Goal: Task Accomplishment & Management: Complete application form

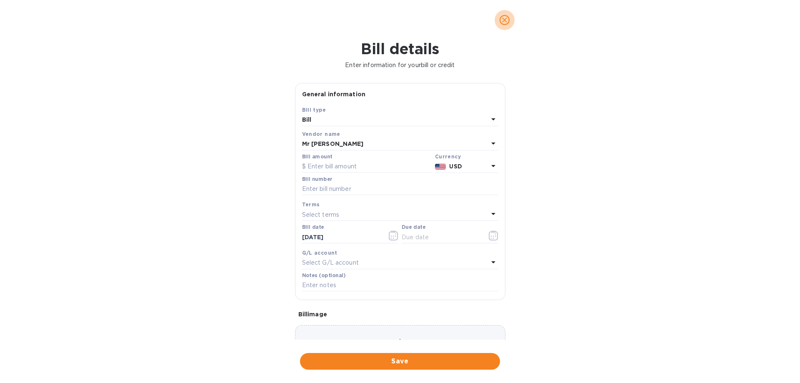
click at [508, 20] on span "close" at bounding box center [504, 20] width 10 height 10
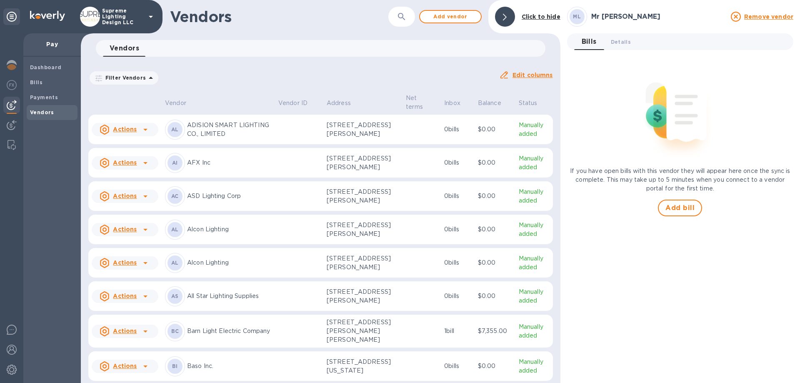
click at [115, 12] on p "Supreme Lighting Design LLC" at bounding box center [123, 16] width 42 height 17
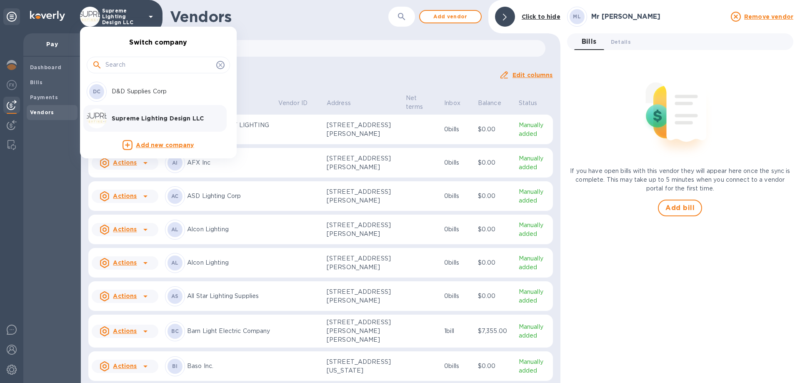
click at [129, 93] on p "D&D Supplies Corp" at bounding box center [164, 91] width 105 height 9
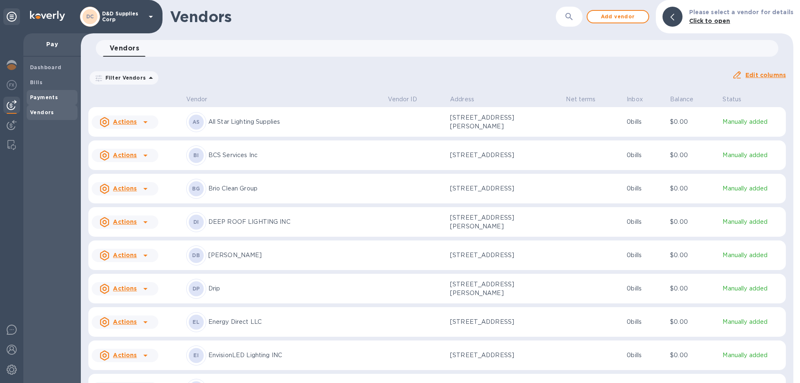
click at [40, 96] on b "Payments" at bounding box center [44, 97] width 28 height 6
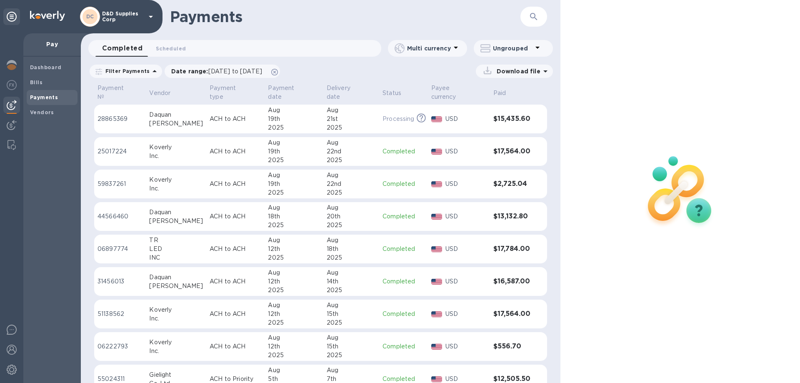
click at [381, 116] on td "Processing This payment is under compliance review, which may take up to 3 busi…" at bounding box center [403, 119] width 48 height 29
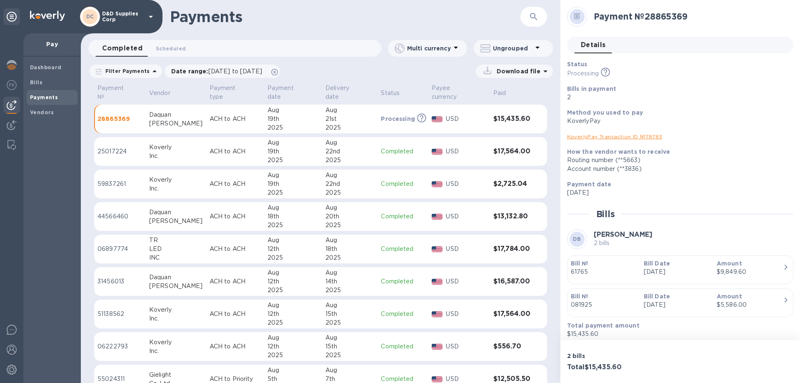
click at [660, 18] on h2 "Payment № 28865369" at bounding box center [689, 16] width 193 height 10
drag, startPoint x: 594, startPoint y: 15, endPoint x: 698, endPoint y: 16, distance: 103.3
click at [698, 16] on h2 "Payment № 28865369" at bounding box center [689, 16] width 193 height 10
copy h2 "Payment № 28865369"
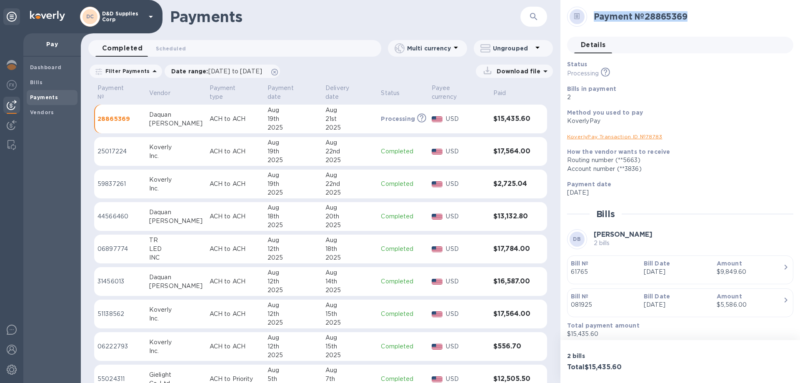
click at [124, 17] on p "D&D Supplies Corp" at bounding box center [123, 17] width 42 height 12
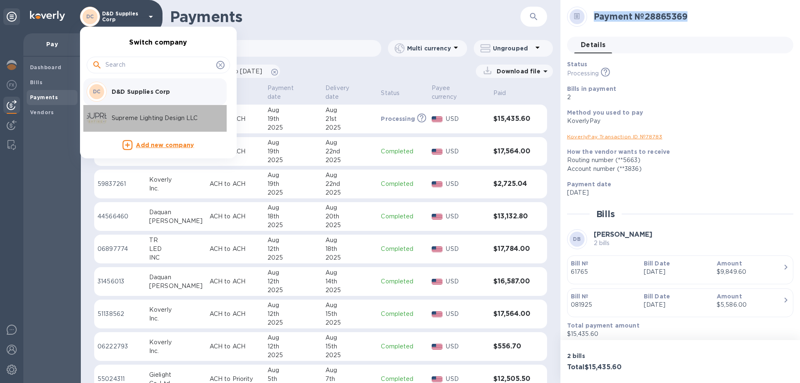
click at [122, 119] on p "Supreme Lighting Design LLC" at bounding box center [164, 118] width 105 height 9
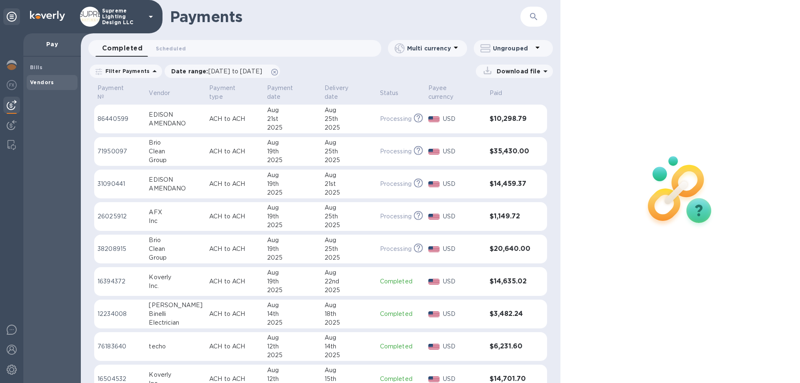
click at [50, 81] on b "Vendors" at bounding box center [42, 82] width 24 height 6
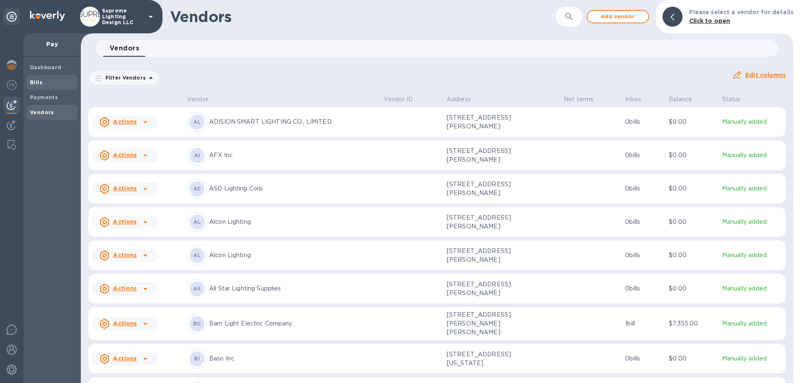
click at [37, 82] on b "Bills" at bounding box center [36, 82] width 12 height 6
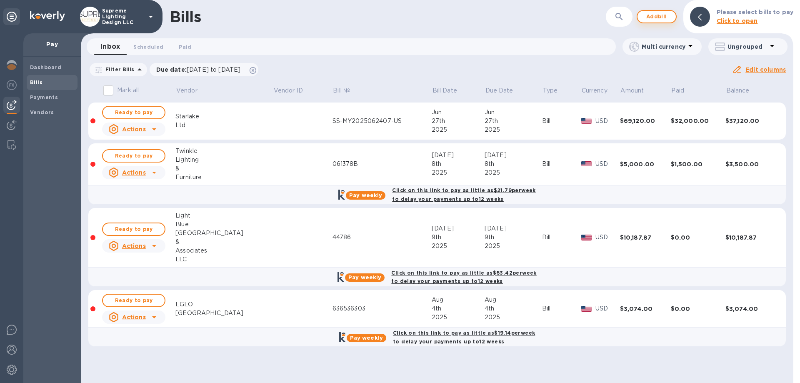
click at [665, 18] on span "Add bill" at bounding box center [656, 17] width 25 height 10
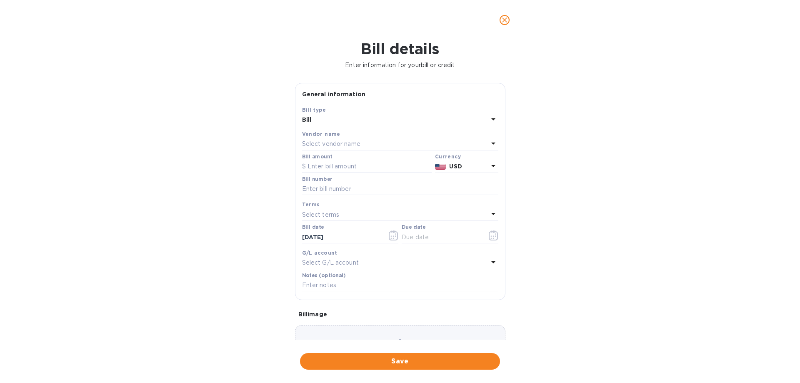
click at [342, 142] on p "Select vendor name" at bounding box center [331, 144] width 58 height 9
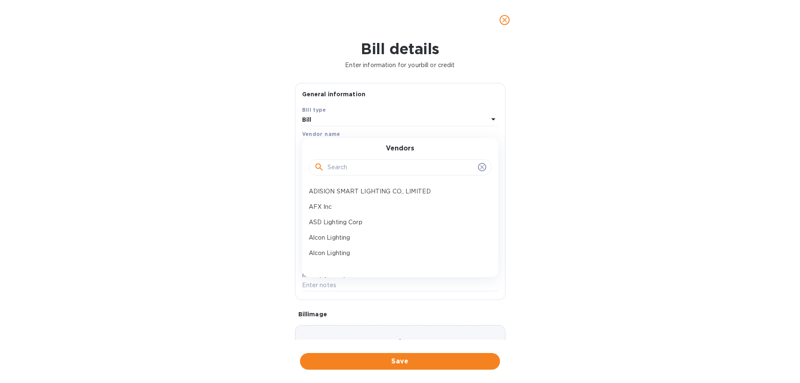
click at [346, 164] on input "text" at bounding box center [400, 167] width 147 height 12
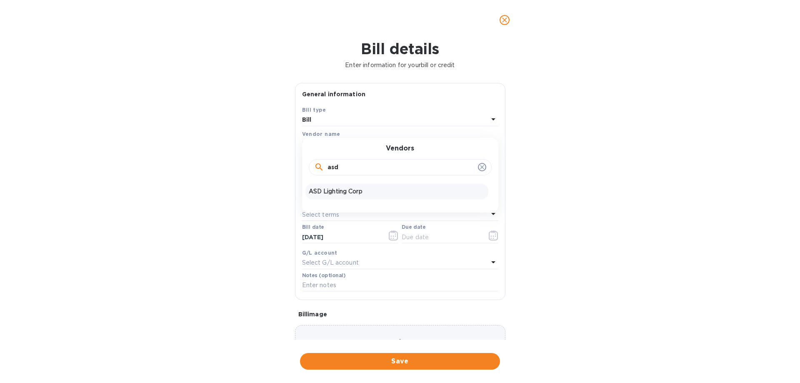
type input "asd"
click at [350, 189] on p "ASD Lighting Corp" at bounding box center [397, 191] width 176 height 9
click at [344, 165] on input "text" at bounding box center [367, 166] width 130 height 12
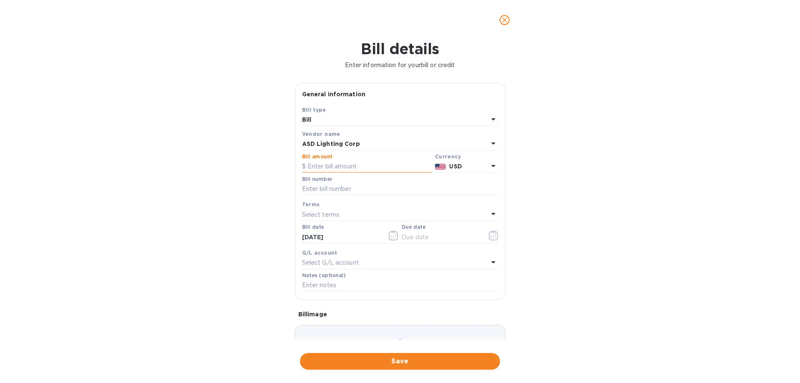
paste input "062,087"
type input "062,087"
drag, startPoint x: 339, startPoint y: 165, endPoint x: 283, endPoint y: 161, distance: 56.4
click at [283, 161] on div "Bill details Enter information for your bill or credit General information Save…" at bounding box center [400, 211] width 800 height 343
type input "252.72"
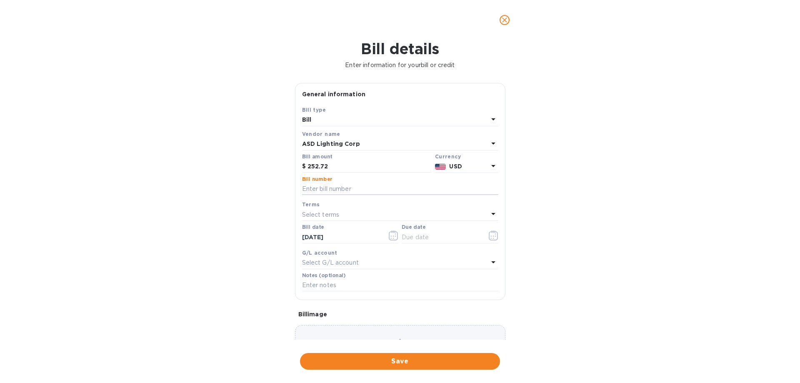
paste input "062087A"
type input "062087A"
click at [491, 235] on icon "button" at bounding box center [493, 235] width 10 height 10
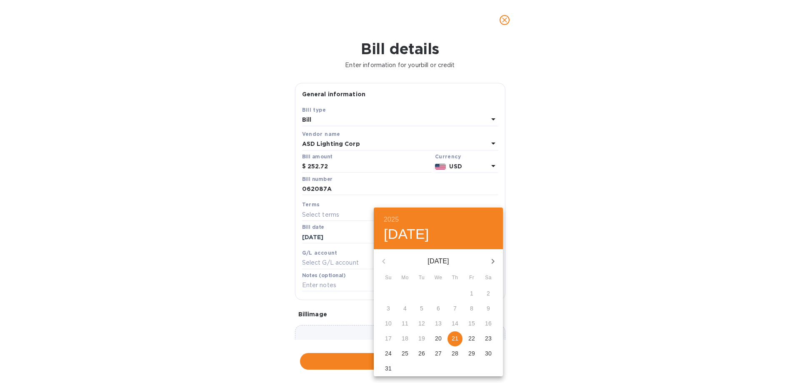
click at [455, 334] on p "21" at bounding box center [454, 338] width 7 height 8
type input "08/21/2025"
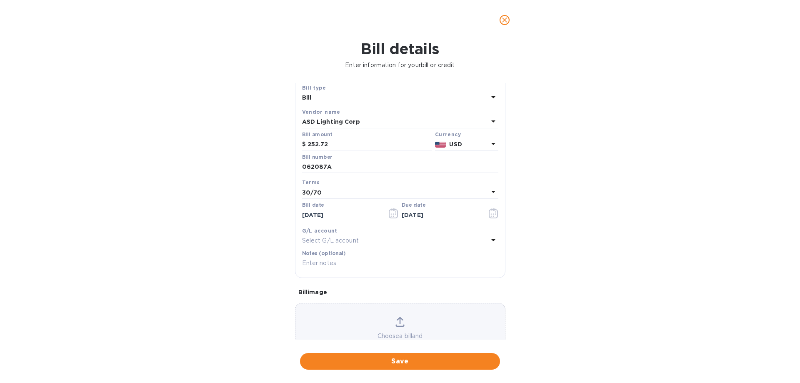
scroll to position [42, 0]
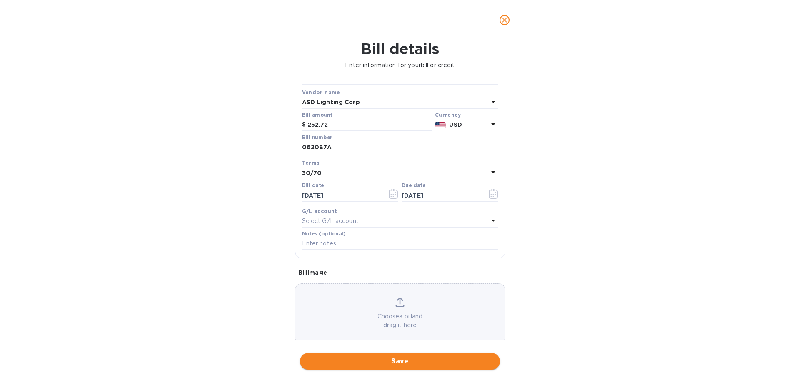
click at [413, 363] on span "Save" at bounding box center [399, 361] width 187 height 10
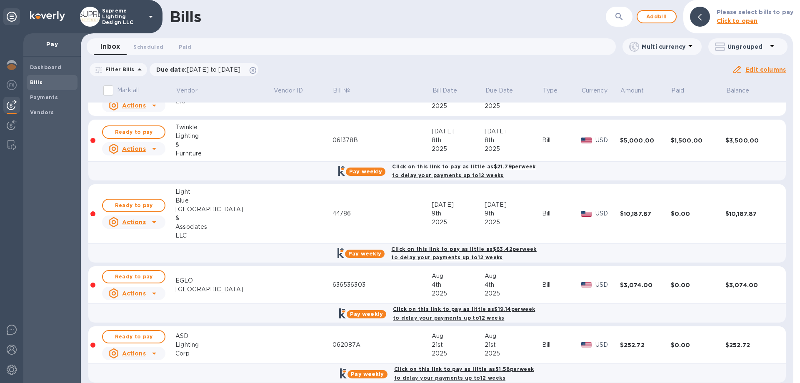
scroll to position [35, 0]
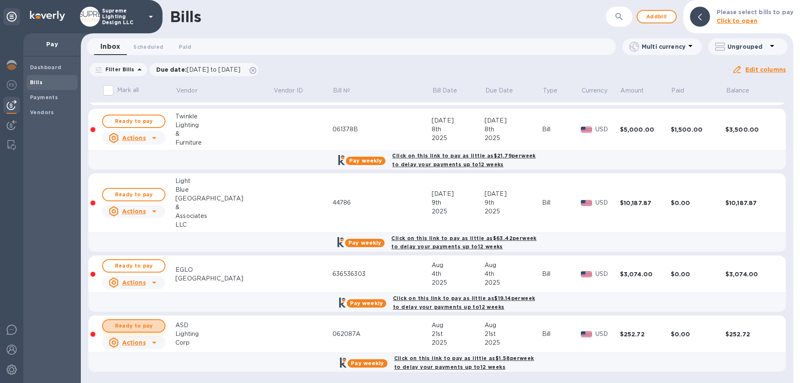
click at [135, 326] on span "Ready to pay" at bounding box center [134, 326] width 48 height 10
click at [140, 325] on span "Ready to pay" at bounding box center [134, 326] width 48 height 10
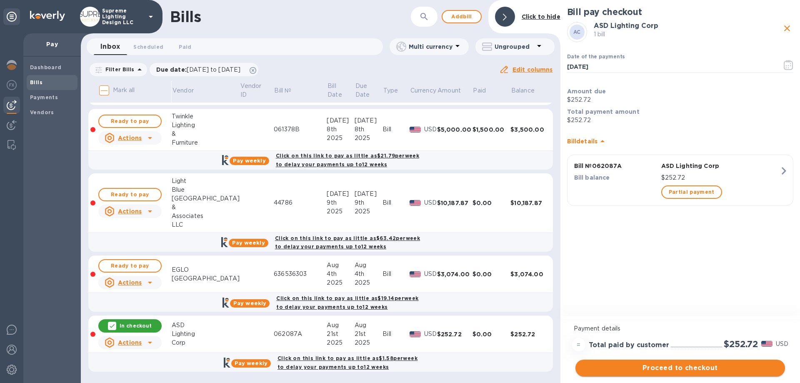
click at [695, 365] on span "Proceed to checkout" at bounding box center [680, 368] width 196 height 10
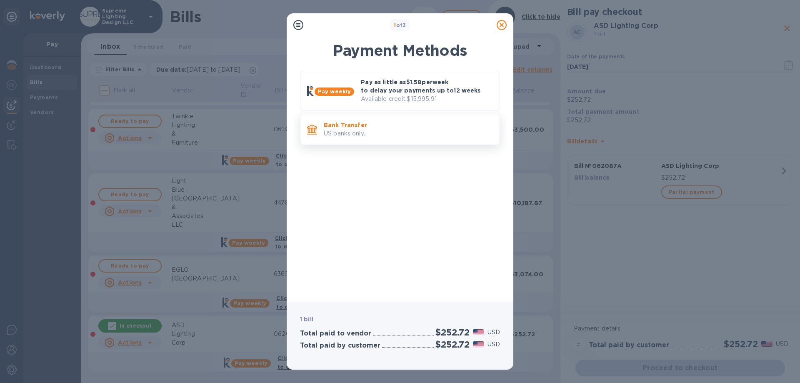
click at [377, 127] on p "Bank Transfer" at bounding box center [408, 125] width 169 height 8
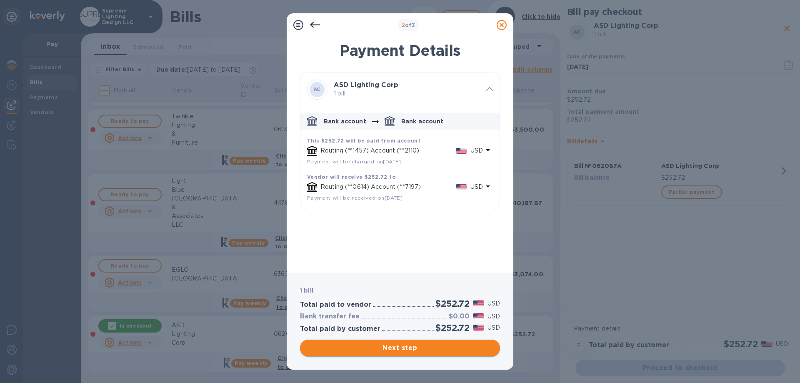
click at [400, 346] on span "Next step" at bounding box center [399, 348] width 187 height 10
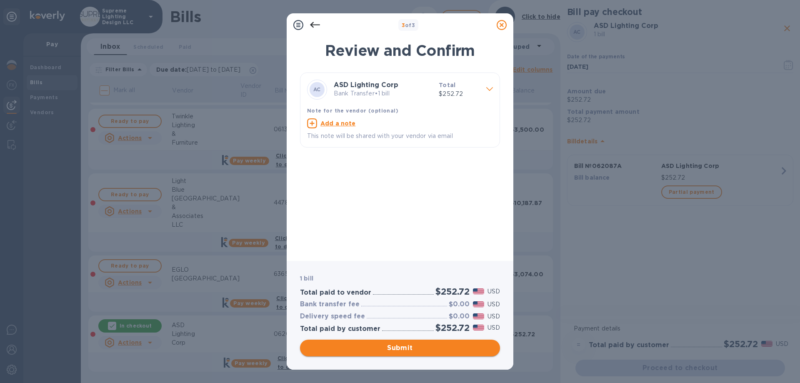
click at [400, 346] on span "Submit" at bounding box center [399, 348] width 187 height 10
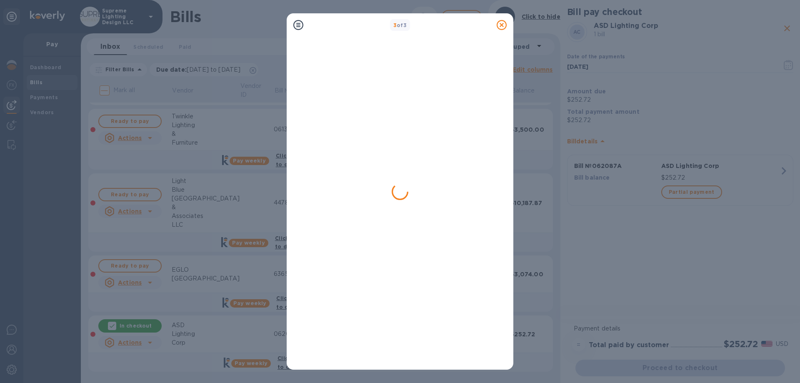
scroll to position [0, 0]
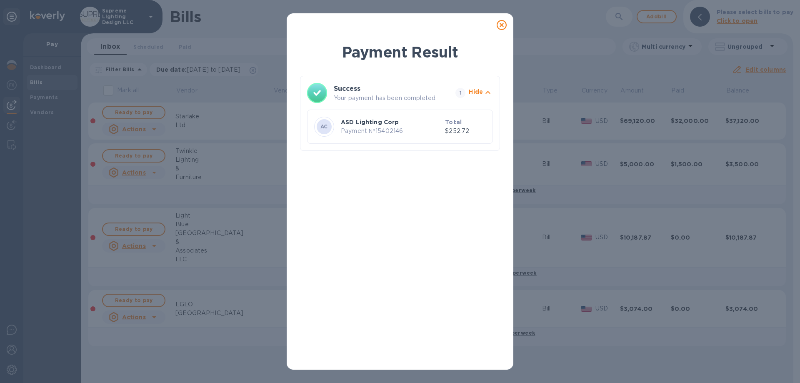
drag, startPoint x: 503, startPoint y: 25, endPoint x: 505, endPoint y: 16, distance: 9.8
click at [503, 25] on icon at bounding box center [501, 25] width 10 height 10
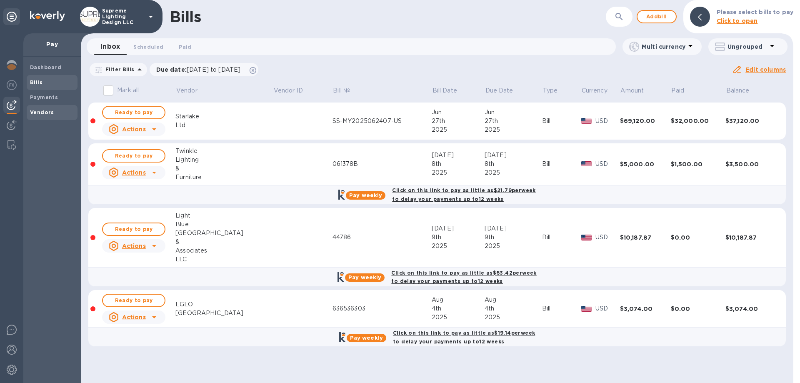
click at [41, 110] on b "Vendors" at bounding box center [42, 112] width 24 height 6
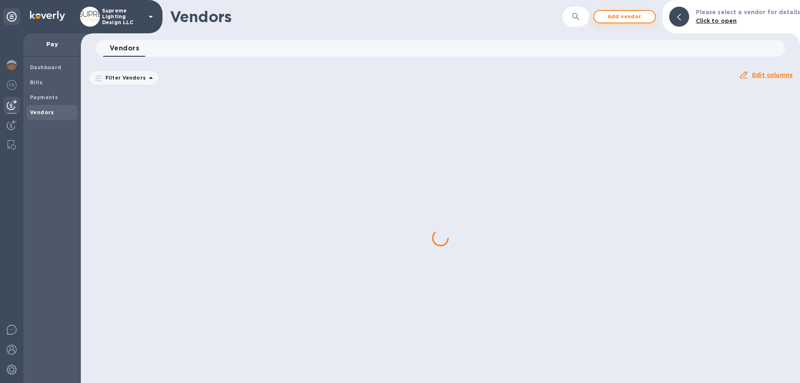
click at [638, 16] on span "Add vendor" at bounding box center [623, 17] width 47 height 10
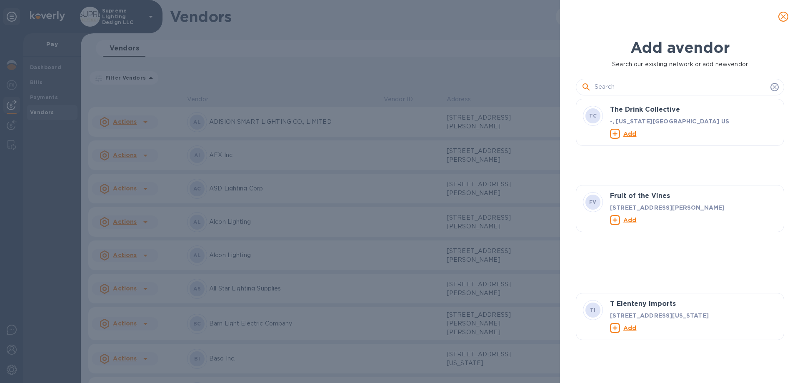
scroll to position [252, 212]
click at [640, 88] on input "text" at bounding box center [680, 87] width 172 height 12
paste input "Professional Handyman SERVICES inc"
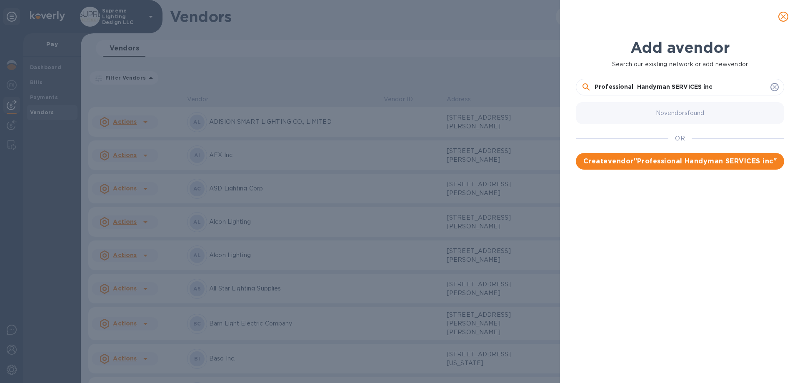
drag, startPoint x: 673, startPoint y: 86, endPoint x: 699, endPoint y: 88, distance: 26.7
click at [699, 88] on input "Professional Handyman SERVICES inc" at bounding box center [680, 87] width 172 height 12
type input "Professional Handyman Services inc"
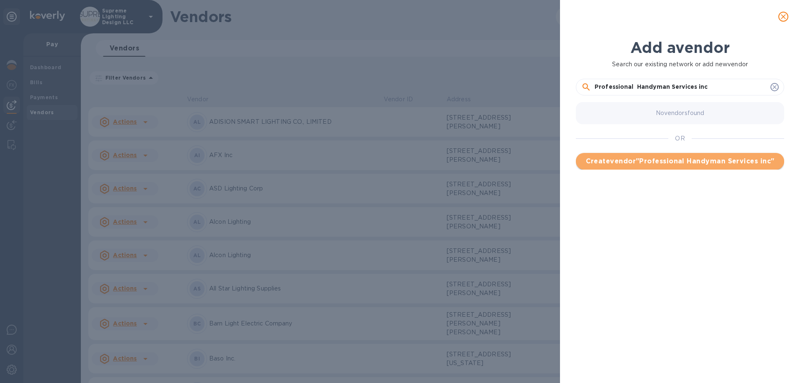
click at [676, 161] on span "Create vendor " Professional Handyman Services inc "" at bounding box center [679, 161] width 195 height 10
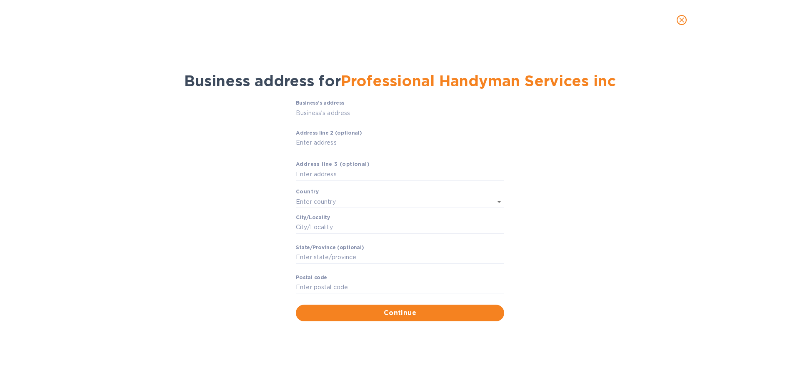
click at [378, 114] on input "Business’s аddress" at bounding box center [400, 113] width 208 height 12
paste input "893 East 19th Street"
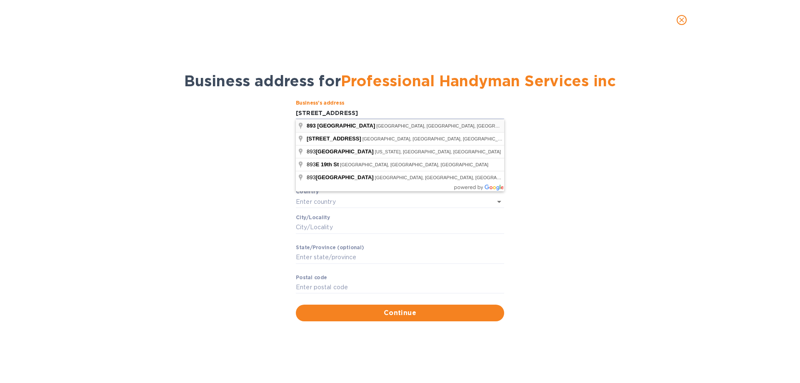
type input "893 East 19th Street"
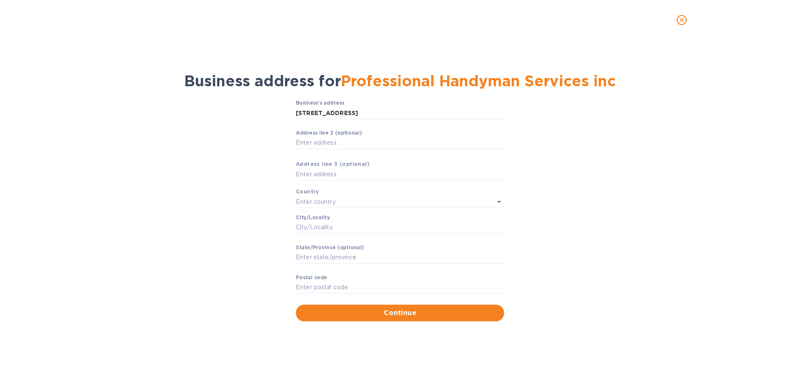
type input "United States"
type input "NY"
type input "11230"
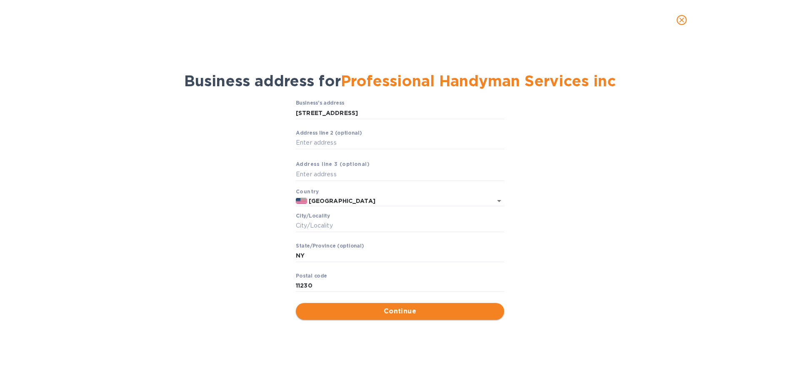
click at [405, 317] on button "Continue" at bounding box center [400, 311] width 208 height 17
click at [351, 229] on input "Сity/Locаlity" at bounding box center [400, 225] width 208 height 12
type input "Brooklyn"
click at [384, 314] on span "Continue" at bounding box center [399, 311] width 195 height 10
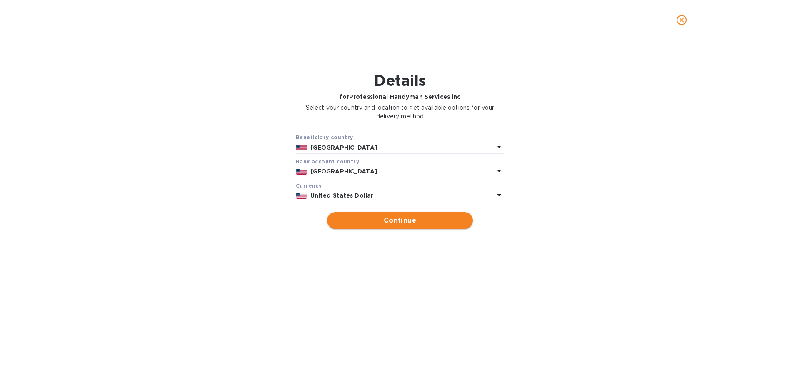
click at [369, 217] on span "Continue" at bounding box center [400, 220] width 132 height 10
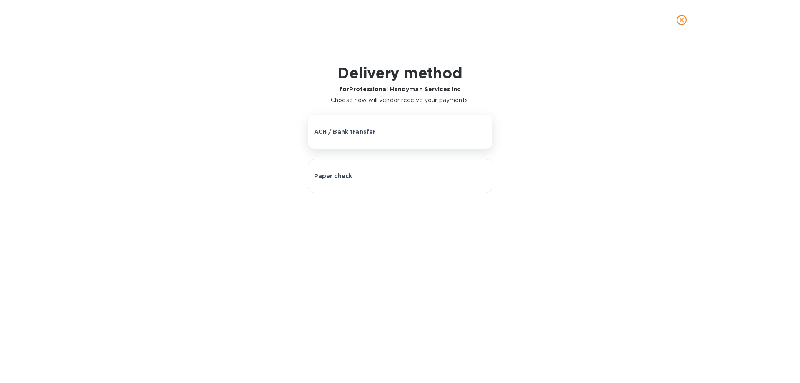
click at [369, 136] on button "ACH / Bank transfer" at bounding box center [400, 132] width 184 height 34
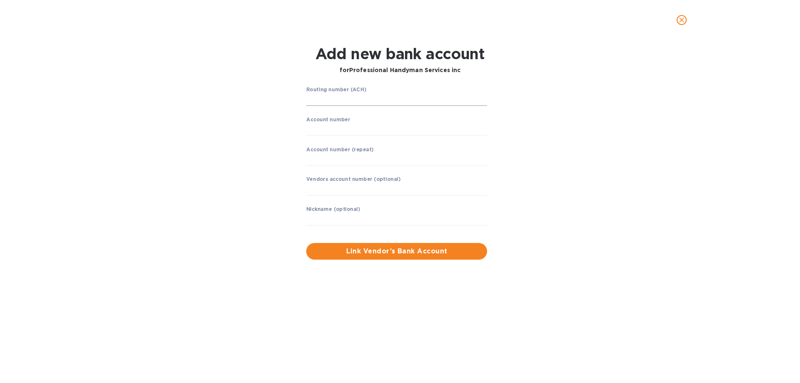
click at [359, 101] on input "string" at bounding box center [396, 99] width 181 height 12
type input "021000021"
click at [328, 125] on input "string" at bounding box center [396, 129] width 181 height 12
type input "767395152"
click at [335, 156] on input "string" at bounding box center [396, 158] width 181 height 12
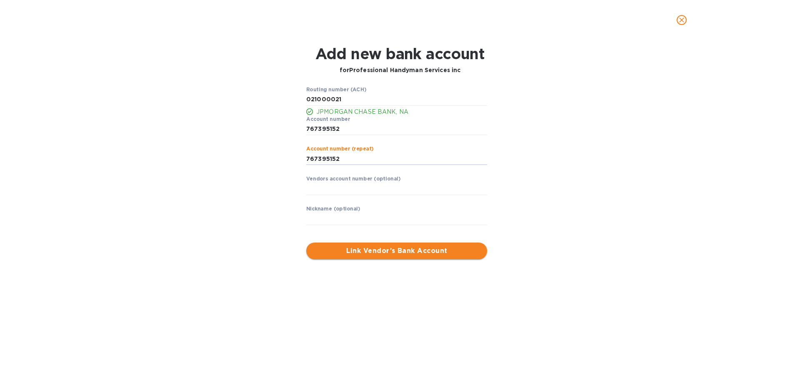
type input "767395152"
click at [379, 254] on span "Link Vendor’s Bank Account" at bounding box center [396, 251] width 167 height 10
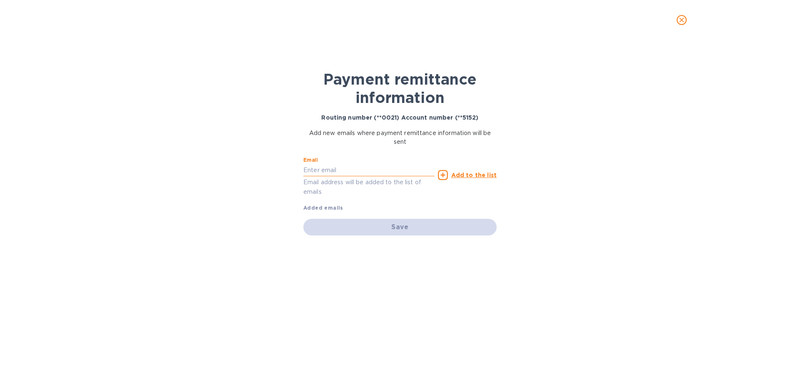
click at [321, 169] on input "text" at bounding box center [368, 170] width 131 height 12
type input "sam"
drag, startPoint x: 348, startPoint y: 172, endPoint x: 287, endPoint y: 172, distance: 60.8
click at [287, 172] on div "Payment remittance information Routing number (**0021) Account number (**5152) …" at bounding box center [400, 211] width 800 height 343
click at [337, 169] on input "text" at bounding box center [368, 170] width 131 height 12
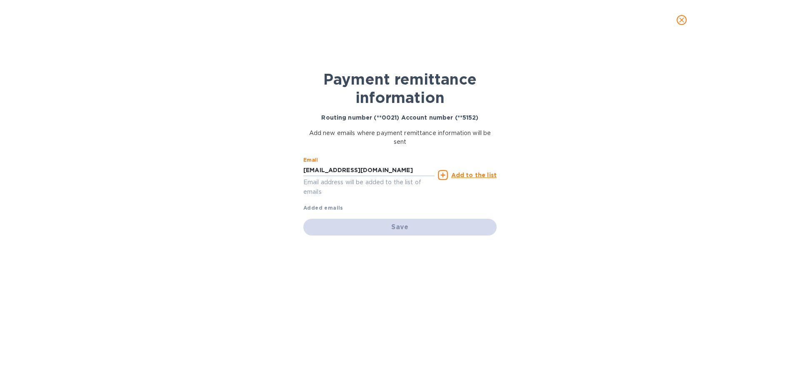
type input "ch@supremelightingny.com"
click at [481, 172] on u "Add to the list" at bounding box center [473, 175] width 45 height 7
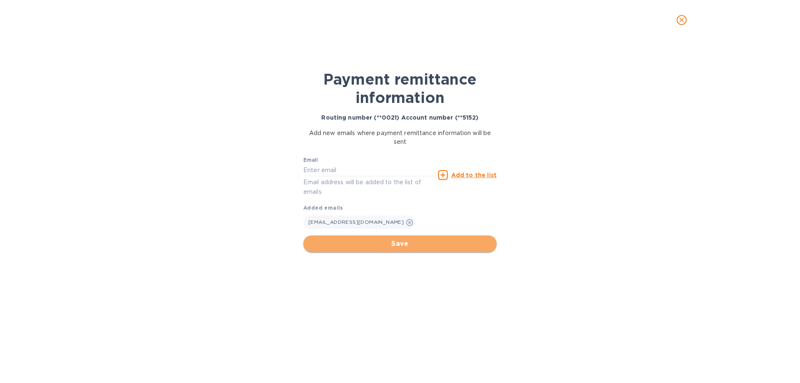
click at [417, 246] on span "Save" at bounding box center [400, 244] width 180 height 10
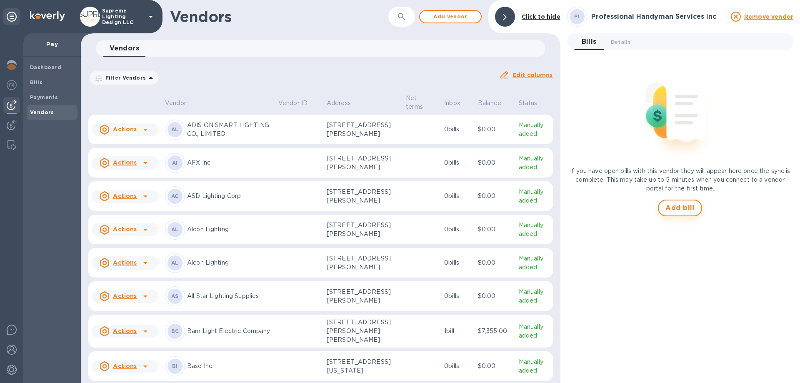
click at [684, 207] on span "Add bill" at bounding box center [679, 208] width 29 height 10
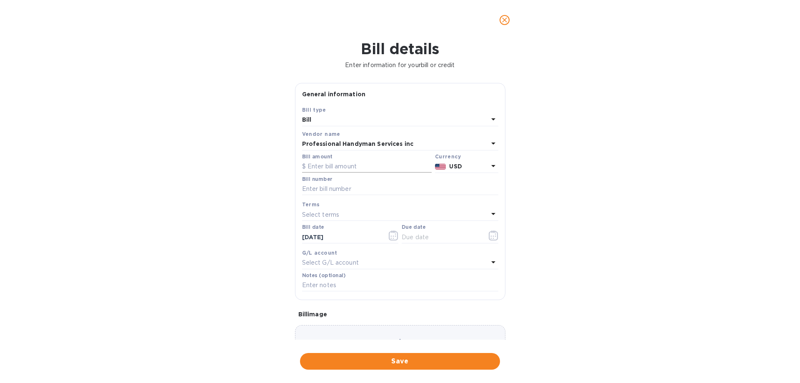
click at [336, 162] on input "text" at bounding box center [367, 166] width 130 height 12
type input "8,715"
type input "82025"
click at [493, 233] on icon "button" at bounding box center [492, 235] width 9 height 10
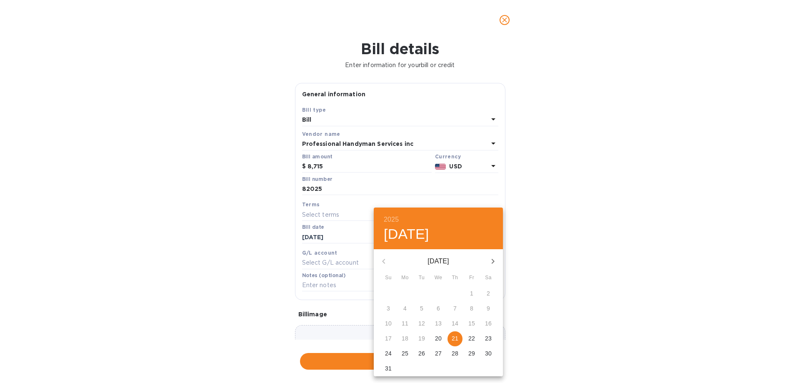
click at [451, 340] on span "21" at bounding box center [454, 338] width 15 height 8
type input "08/21/2025"
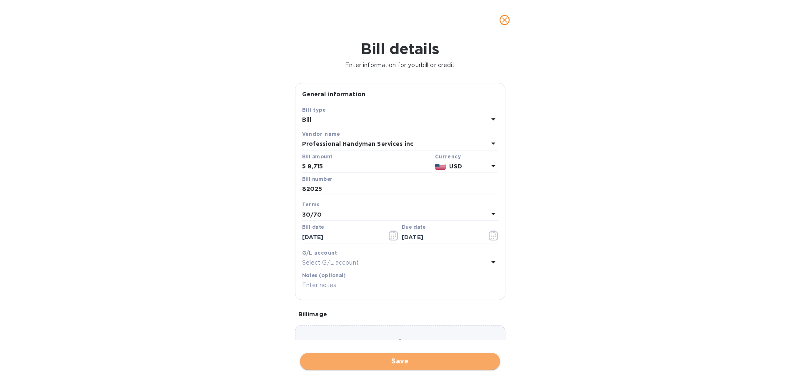
click at [401, 358] on span "Save" at bounding box center [399, 361] width 187 height 10
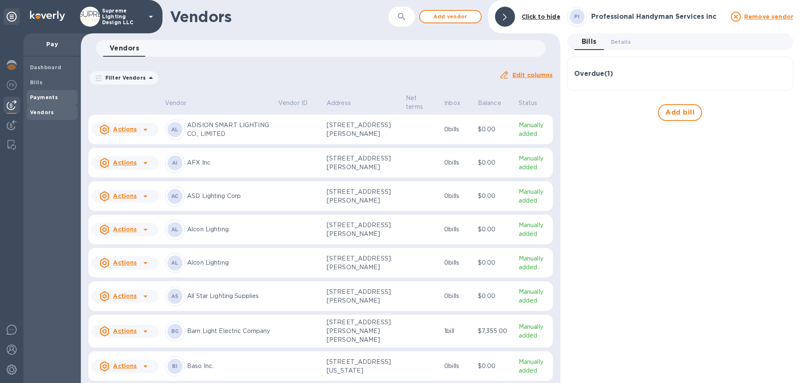
click at [44, 96] on b "Payments" at bounding box center [44, 97] width 28 height 6
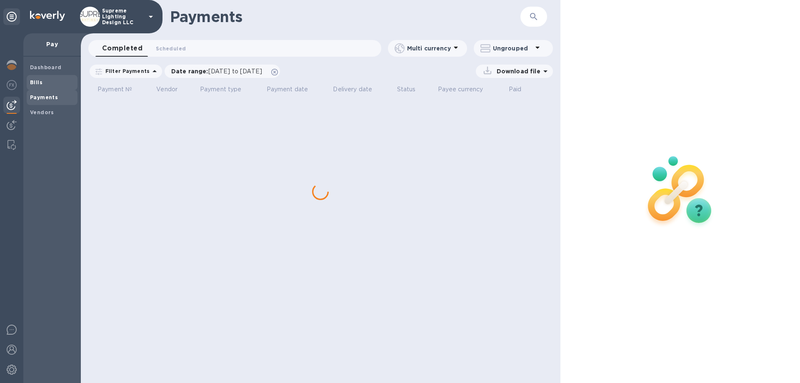
click at [39, 82] on b "Bills" at bounding box center [36, 82] width 12 height 6
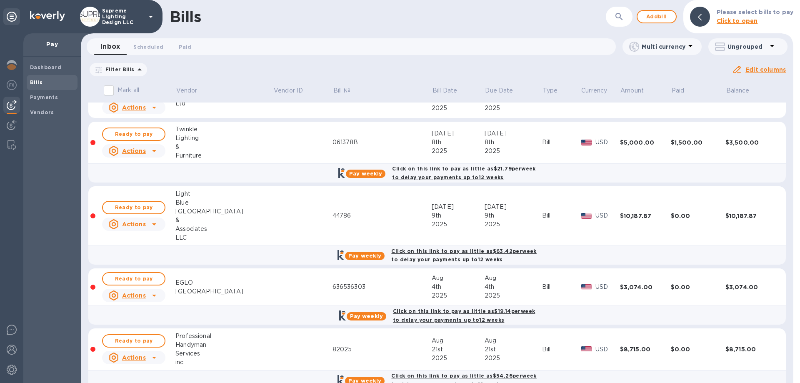
scroll to position [39, 0]
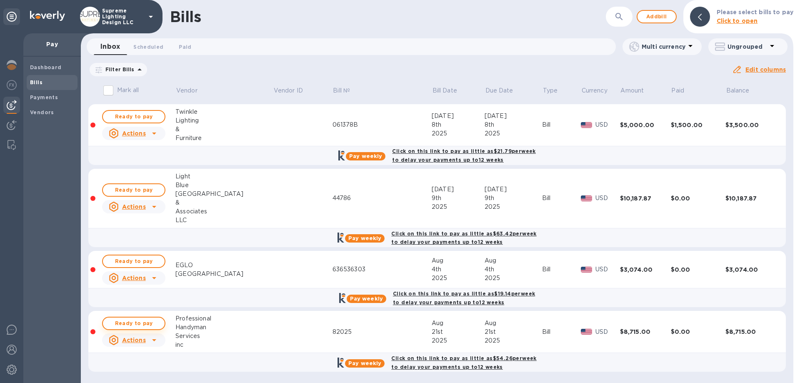
click at [143, 322] on span "Ready to pay" at bounding box center [134, 323] width 48 height 10
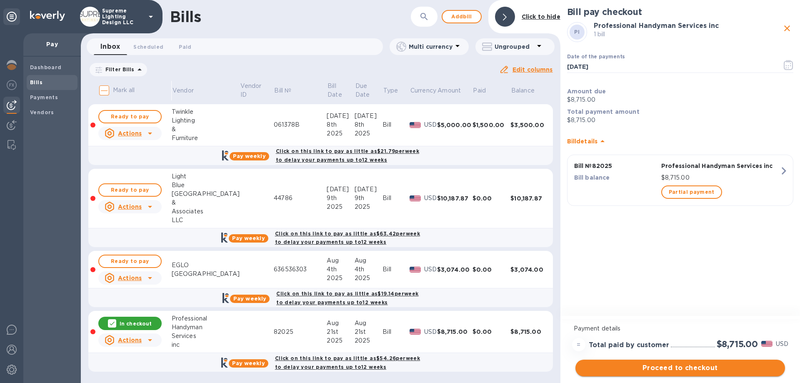
click at [691, 369] on span "Proceed to checkout" at bounding box center [680, 368] width 196 height 10
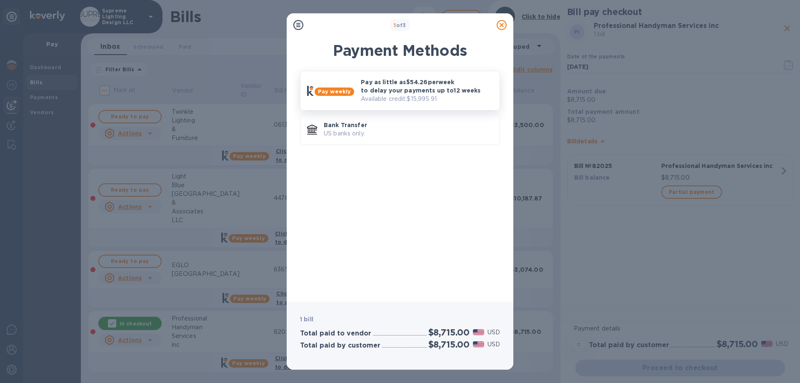
click at [402, 92] on p "Pay as little as $54.26 per week to delay your payments up to 12 weeks" at bounding box center [427, 86] width 132 height 17
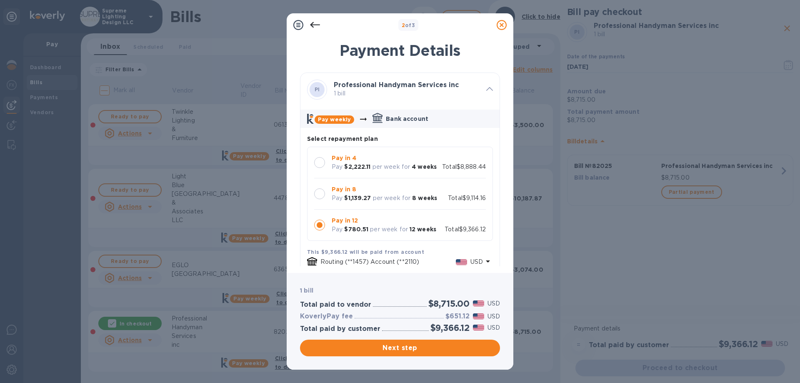
click at [370, 194] on p "$1,139.27" at bounding box center [357, 198] width 27 height 9
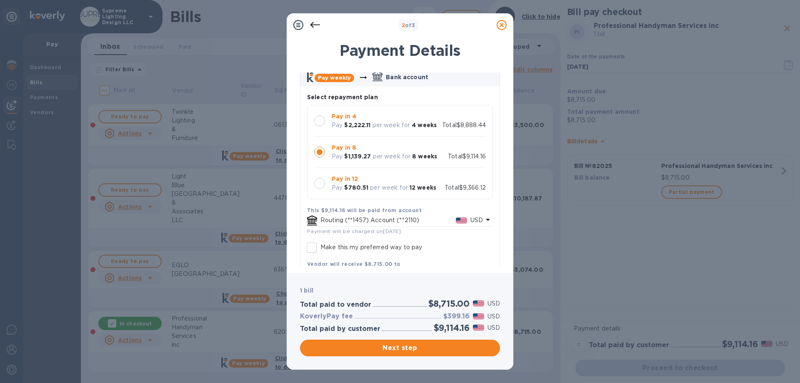
scroll to position [83, 0]
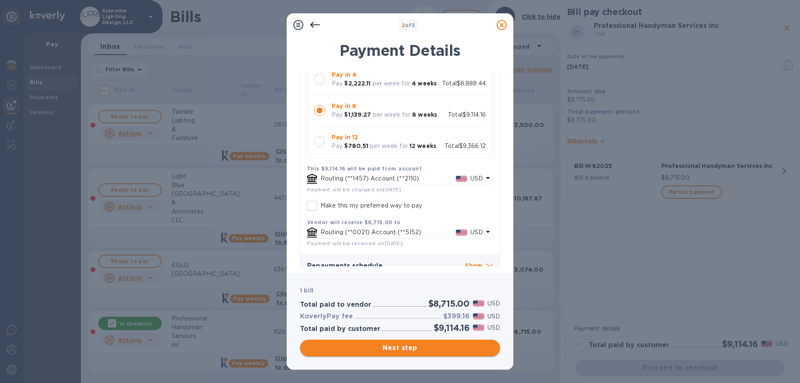
click at [400, 347] on span "Next step" at bounding box center [399, 348] width 187 height 10
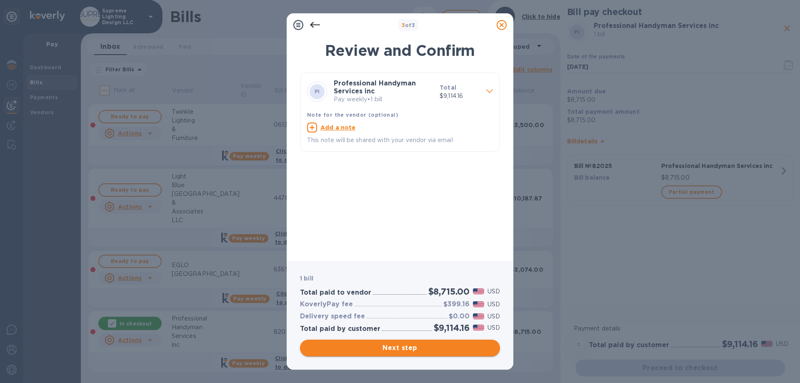
click at [403, 347] on span "Next step" at bounding box center [399, 348] width 187 height 10
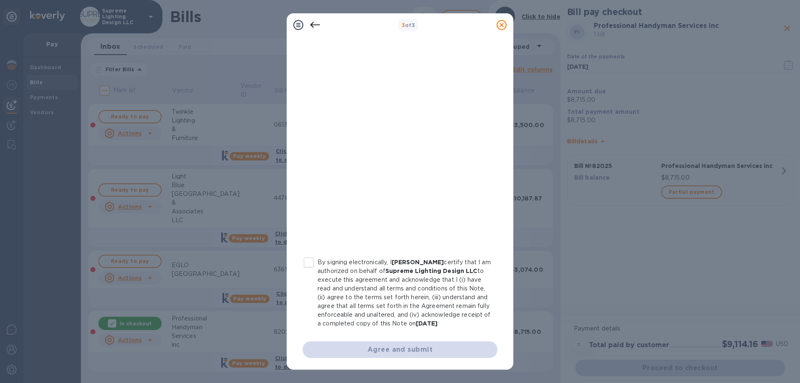
scroll to position [92, 0]
click at [312, 254] on input "By signing electronically, I David goldsten certify that I am authorized on beh…" at bounding box center [308, 262] width 17 height 17
checkbox input "true"
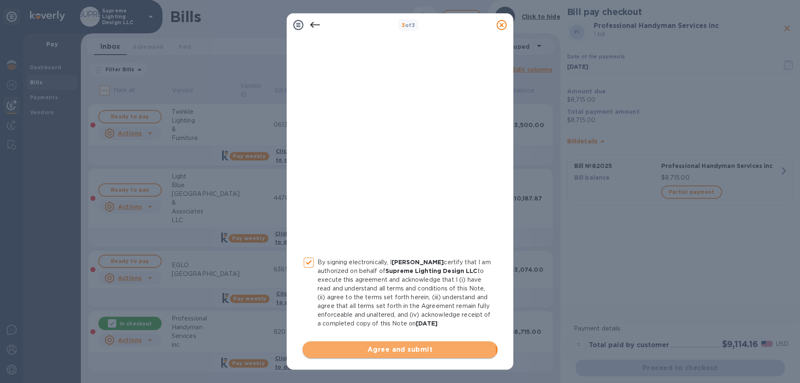
click at [399, 349] on span "Agree and submit" at bounding box center [400, 349] width 182 height 10
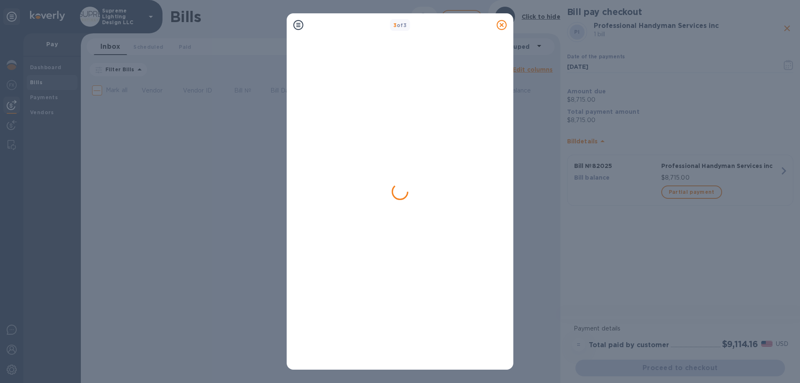
scroll to position [0, 0]
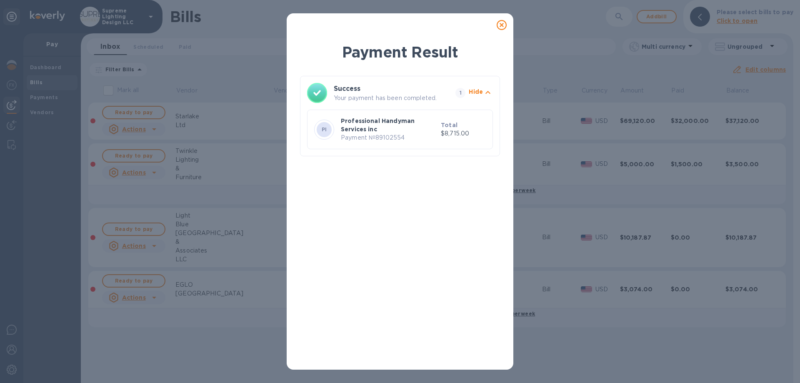
click at [502, 23] on icon at bounding box center [501, 25] width 10 height 10
